Goal: Information Seeking & Learning: Learn about a topic

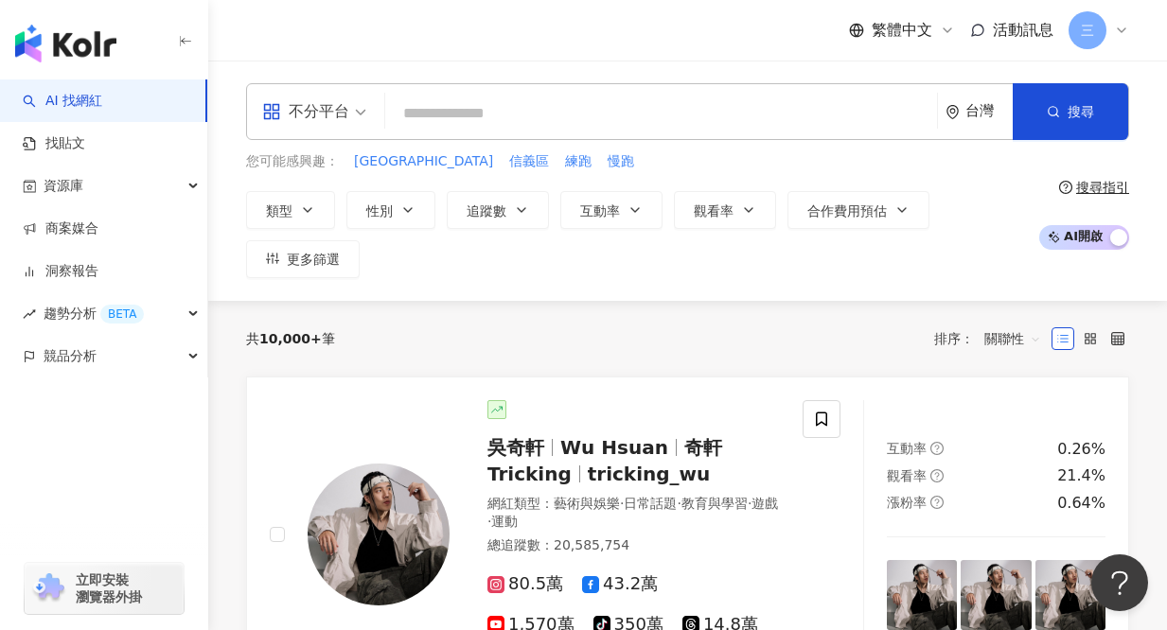
click at [508, 115] on input "search" at bounding box center [661, 114] width 537 height 36
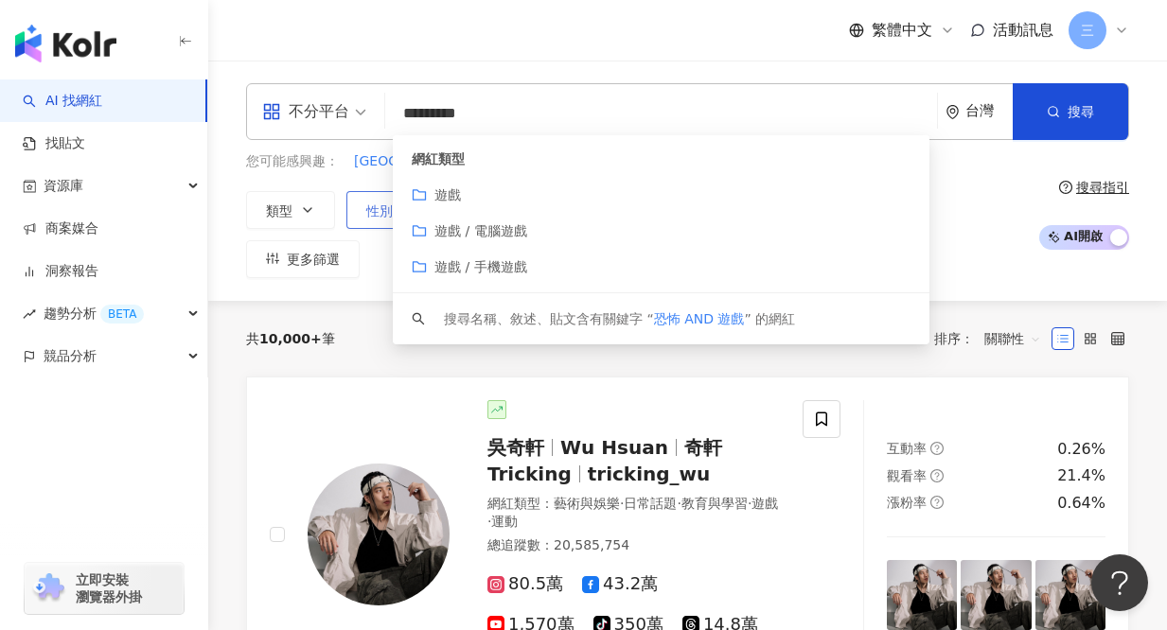
type input "*********"
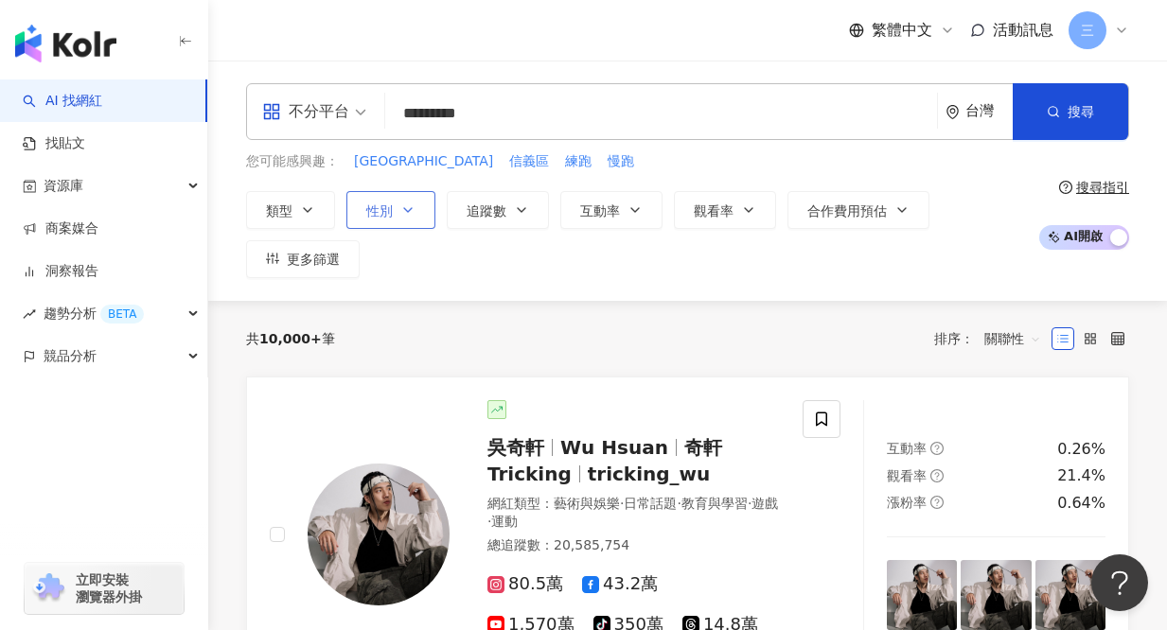
click at [378, 209] on span "性別" at bounding box center [379, 211] width 27 height 15
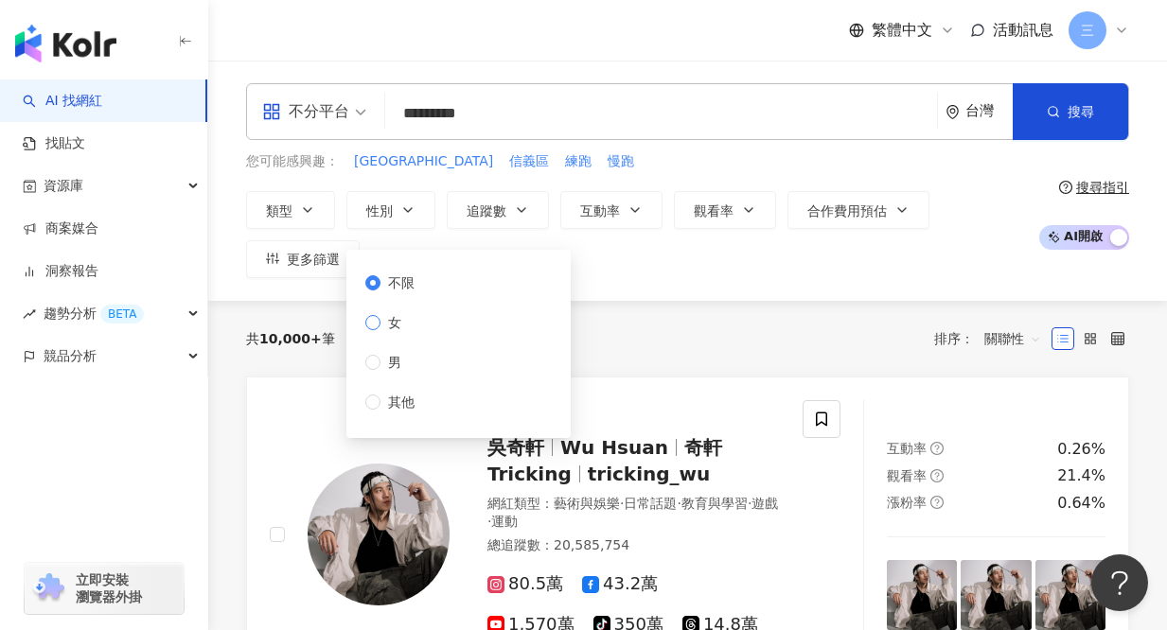
click at [402, 317] on span "女" at bounding box center [395, 322] width 28 height 21
click at [350, 108] on span "不分平台" at bounding box center [314, 112] width 104 height 30
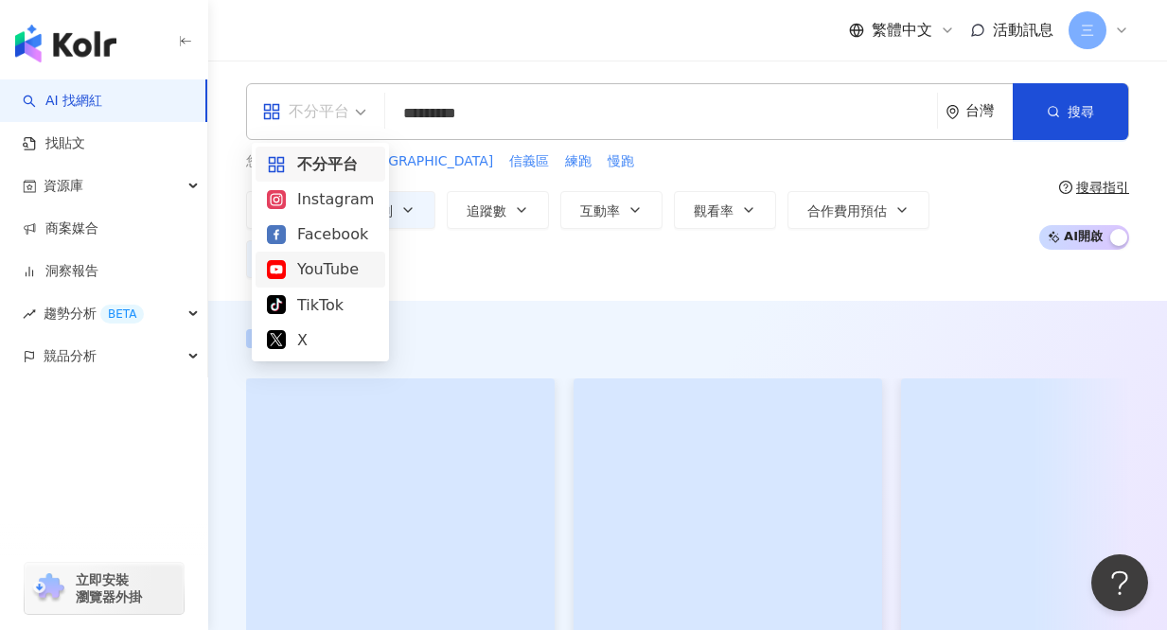
click at [324, 272] on div "YouTube" at bounding box center [320, 269] width 107 height 24
